Goal: Task Accomplishment & Management: Manage account settings

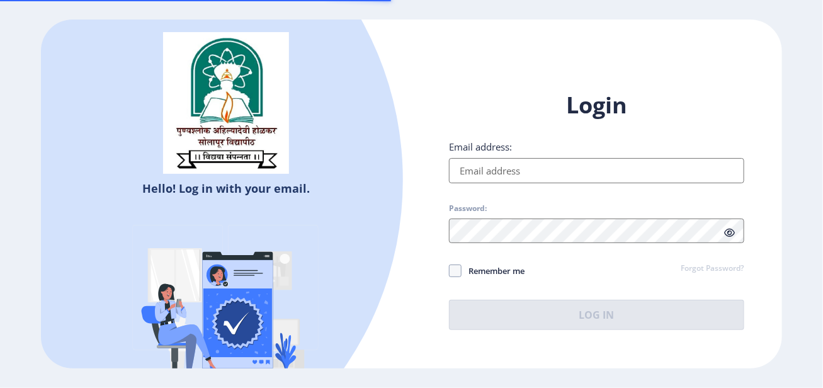
click at [546, 167] on input "Email address:" at bounding box center [596, 170] width 295 height 25
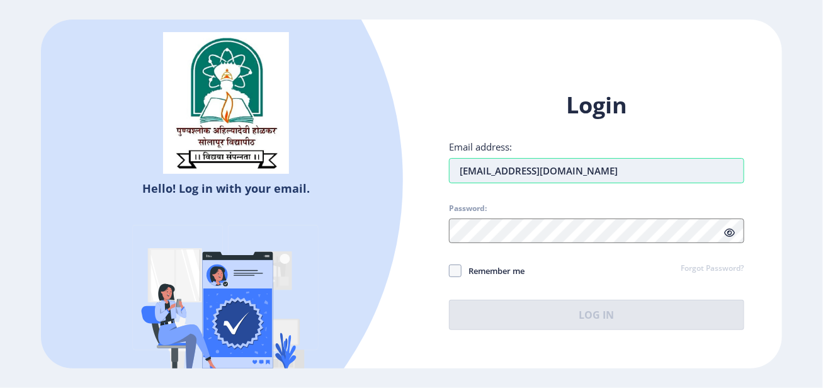
type input "[EMAIL_ADDRESS][DOMAIN_NAME]"
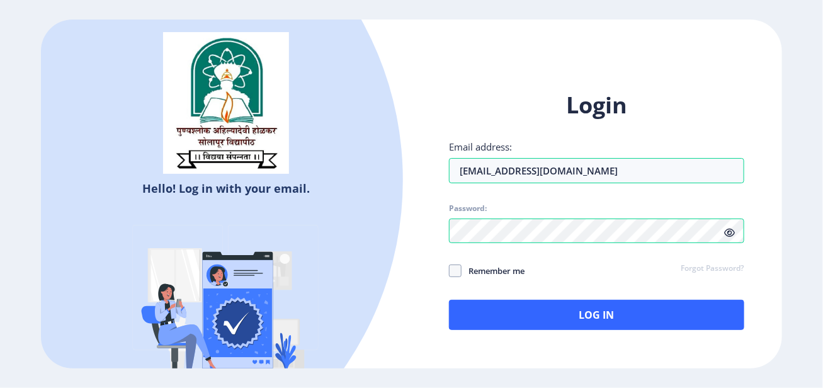
click at [726, 235] on icon at bounding box center [729, 232] width 11 height 9
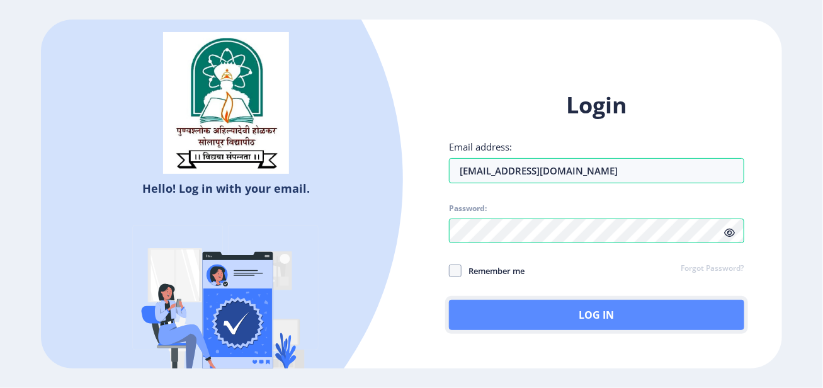
click at [578, 308] on button "Log In" at bounding box center [596, 315] width 295 height 30
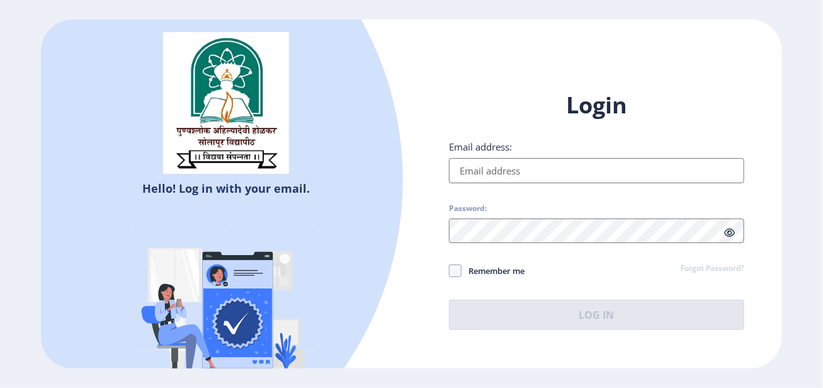
click at [478, 179] on input "Email address:" at bounding box center [596, 170] width 295 height 25
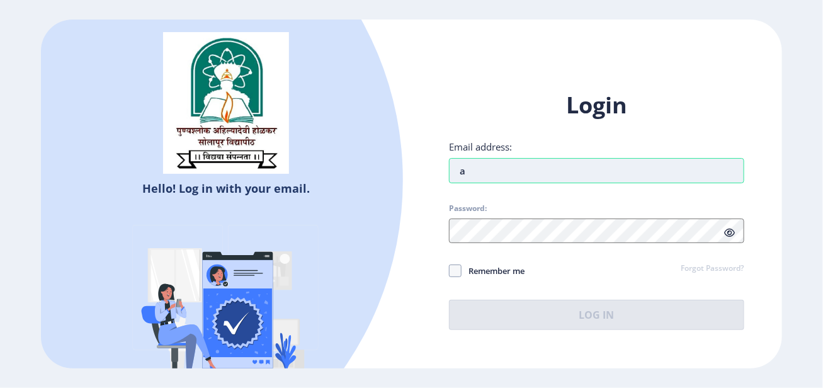
click at [494, 163] on input "a" at bounding box center [596, 170] width 295 height 25
type input "[EMAIL_ADDRESS][DOMAIN_NAME]"
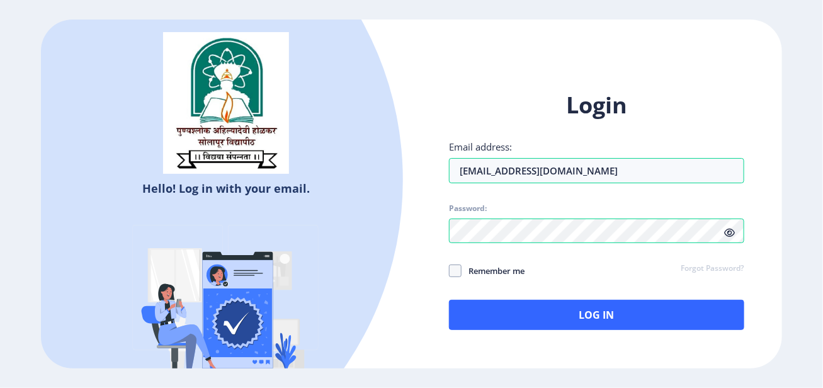
click at [724, 234] on icon at bounding box center [729, 232] width 11 height 9
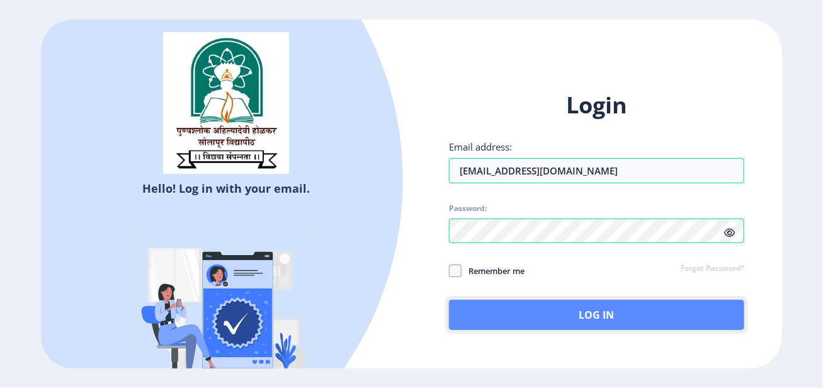
click at [568, 319] on button "Log In" at bounding box center [596, 315] width 295 height 30
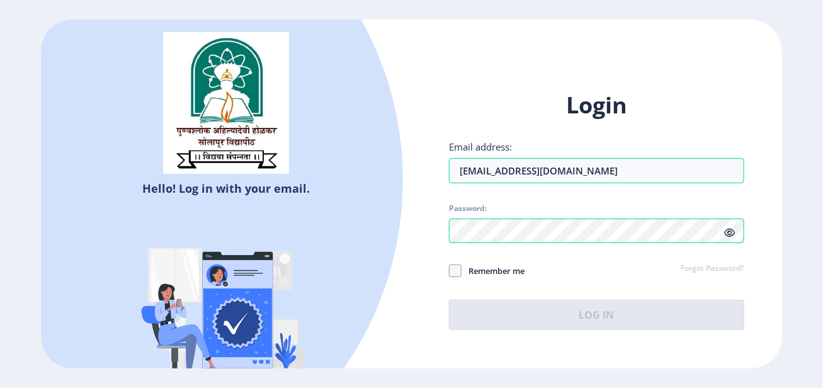
click at [560, 285] on div "Login Email address: amrutanarale0108@gmail.com Password: Remember me Forgot Pa…" at bounding box center [596, 210] width 295 height 240
click at [562, 290] on div "Login Email address: amrutanarale0108@gmail.com Password: Remember me Forgot Pa…" at bounding box center [596, 210] width 295 height 240
click at [534, 94] on h1 "Login" at bounding box center [596, 105] width 295 height 30
click at [670, 97] on h1 "Login" at bounding box center [596, 105] width 295 height 30
click at [695, 104] on h1 "Login" at bounding box center [596, 105] width 295 height 30
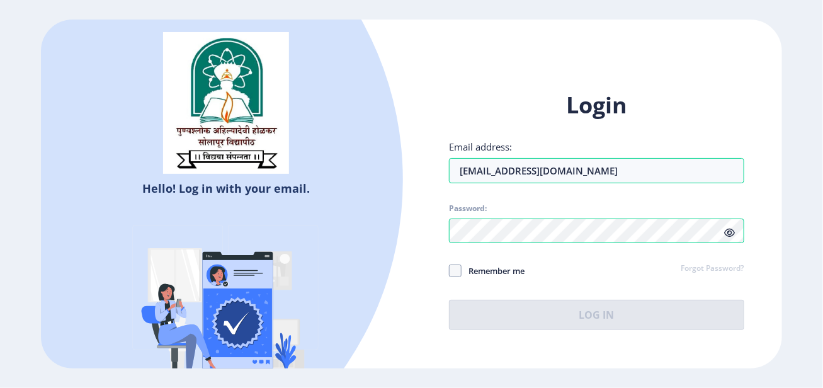
click at [533, 67] on div "Hello! Log in with your email. Don't have an account? Register Login Email addr…" at bounding box center [411, 194] width 740 height 349
click at [480, 82] on div "Login Email address: amrutanarale0108@gmail.com Password: Remember me Forgot Pa…" at bounding box center [596, 220] width 370 height 298
click at [667, 98] on h1 "Login" at bounding box center [596, 105] width 295 height 30
click at [635, 106] on h1 "Login" at bounding box center [596, 105] width 295 height 30
click at [526, 73] on div "Login Email address: amrutanarale0108@gmail.com Password: Remember me Forgot Pa…" at bounding box center [596, 220] width 370 height 298
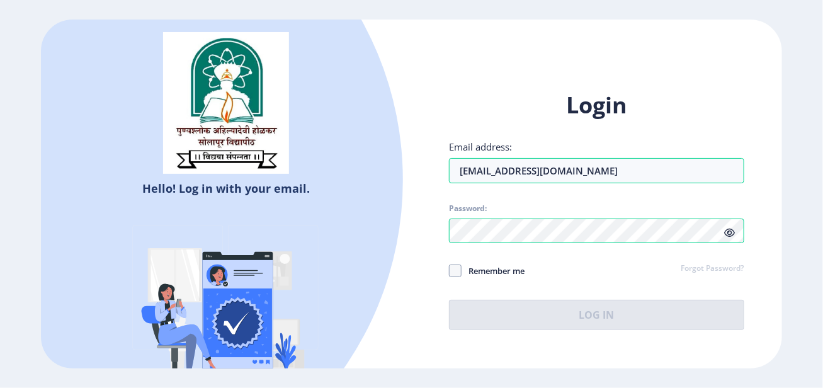
click at [526, 73] on div "Login Email address: amrutanarale0108@gmail.com Password: Remember me Forgot Pa…" at bounding box center [596, 220] width 370 height 298
click at [529, 71] on div "Login Email address: amrutanarale0108@gmail.com Password: Remember me Forgot Pa…" at bounding box center [596, 220] width 370 height 298
click at [585, 284] on div "Login Email address: amrutanarale0108@gmail.com Password: Remember me Forgot Pa…" at bounding box center [596, 210] width 295 height 240
click at [612, 174] on input "[EMAIL_ADDRESS][DOMAIN_NAME]" at bounding box center [596, 170] width 295 height 25
